Goal: Information Seeking & Learning: Learn about a topic

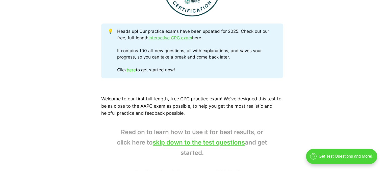
scroll to position [253, 0]
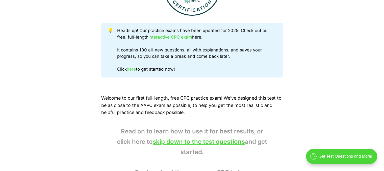
click at [131, 70] on link "here" at bounding box center [131, 69] width 9 height 5
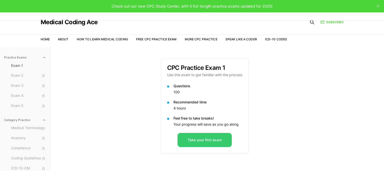
click at [187, 134] on button "Take your first exam" at bounding box center [205, 140] width 54 height 14
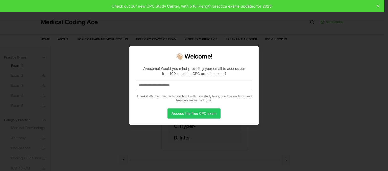
click at [277, 96] on div at bounding box center [194, 85] width 388 height 171
